Goal: Information Seeking & Learning: Find contact information

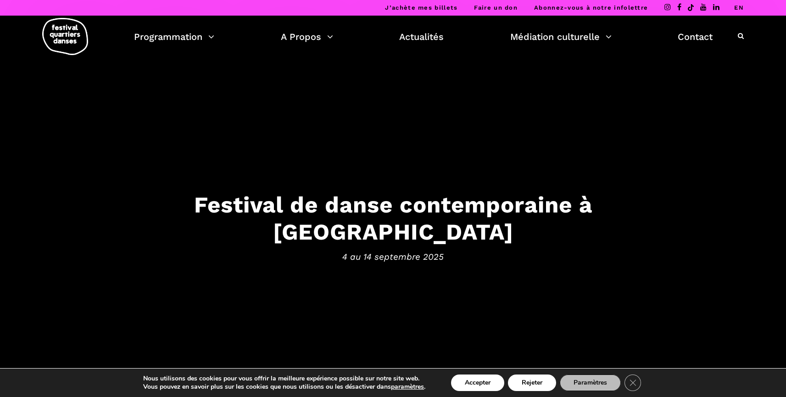
click at [741, 5] on link "EN" at bounding box center [739, 7] width 10 height 7
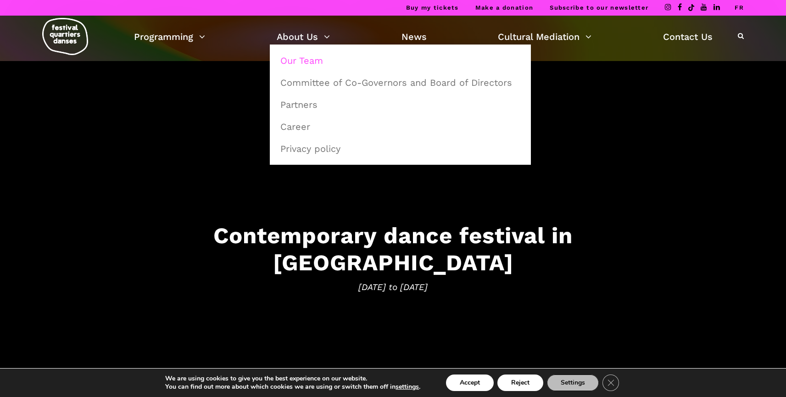
click at [310, 58] on link "Our Team" at bounding box center [400, 60] width 251 height 21
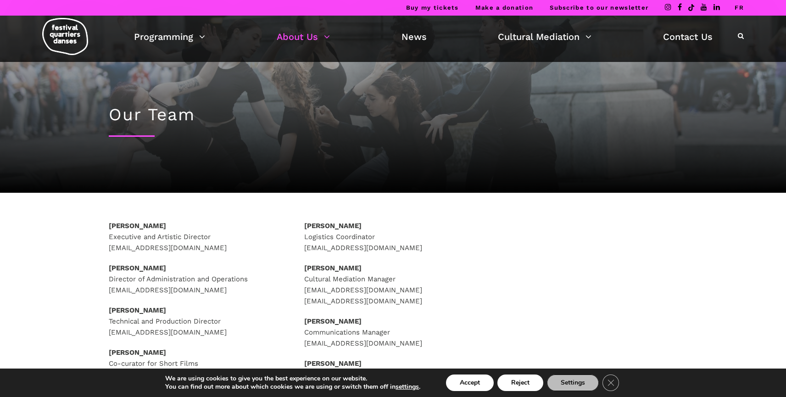
drag, startPoint x: 218, startPoint y: 247, endPoint x: 99, endPoint y: 248, distance: 119.3
click at [100, 248] on div "Rafik Hubert Sabbagh Executive and Artistic Director direction@quartiersdanses.…" at bounding box center [198, 311] width 196 height 183
copy p "direction@quartiersdanses.com"
drag, startPoint x: 440, startPoint y: 342, endPoint x: 305, endPoint y: 347, distance: 135.4
click at [305, 347] on p "Pauline Gervais Communications Manager communications@quartiersdanses.com" at bounding box center [393, 332] width 178 height 33
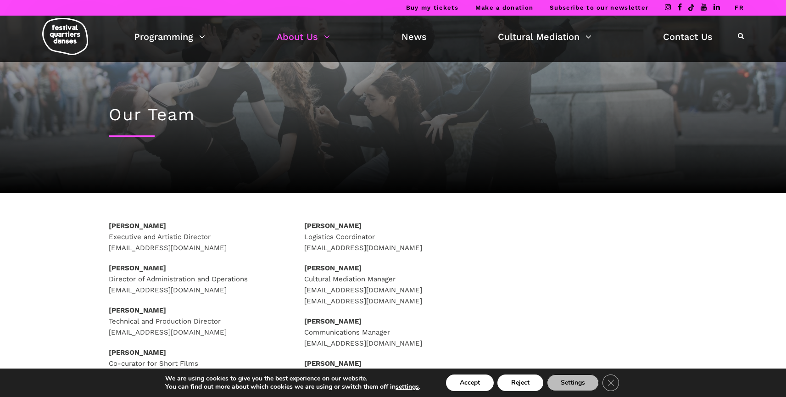
copy p "communications@quartiersdanses.com"
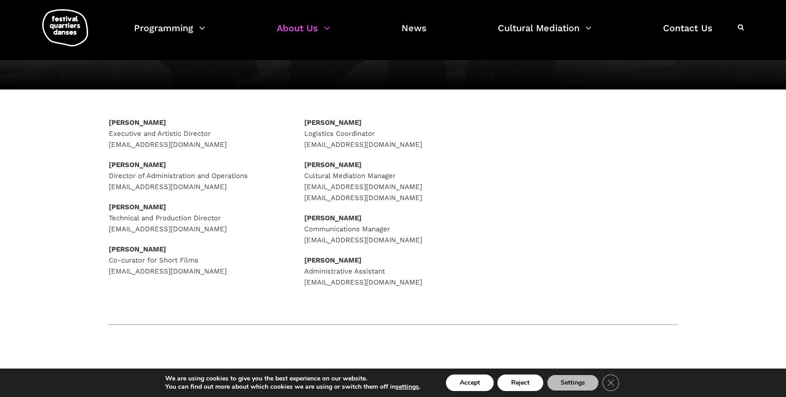
scroll to position [102, 0]
